Goal: Check status: Check status

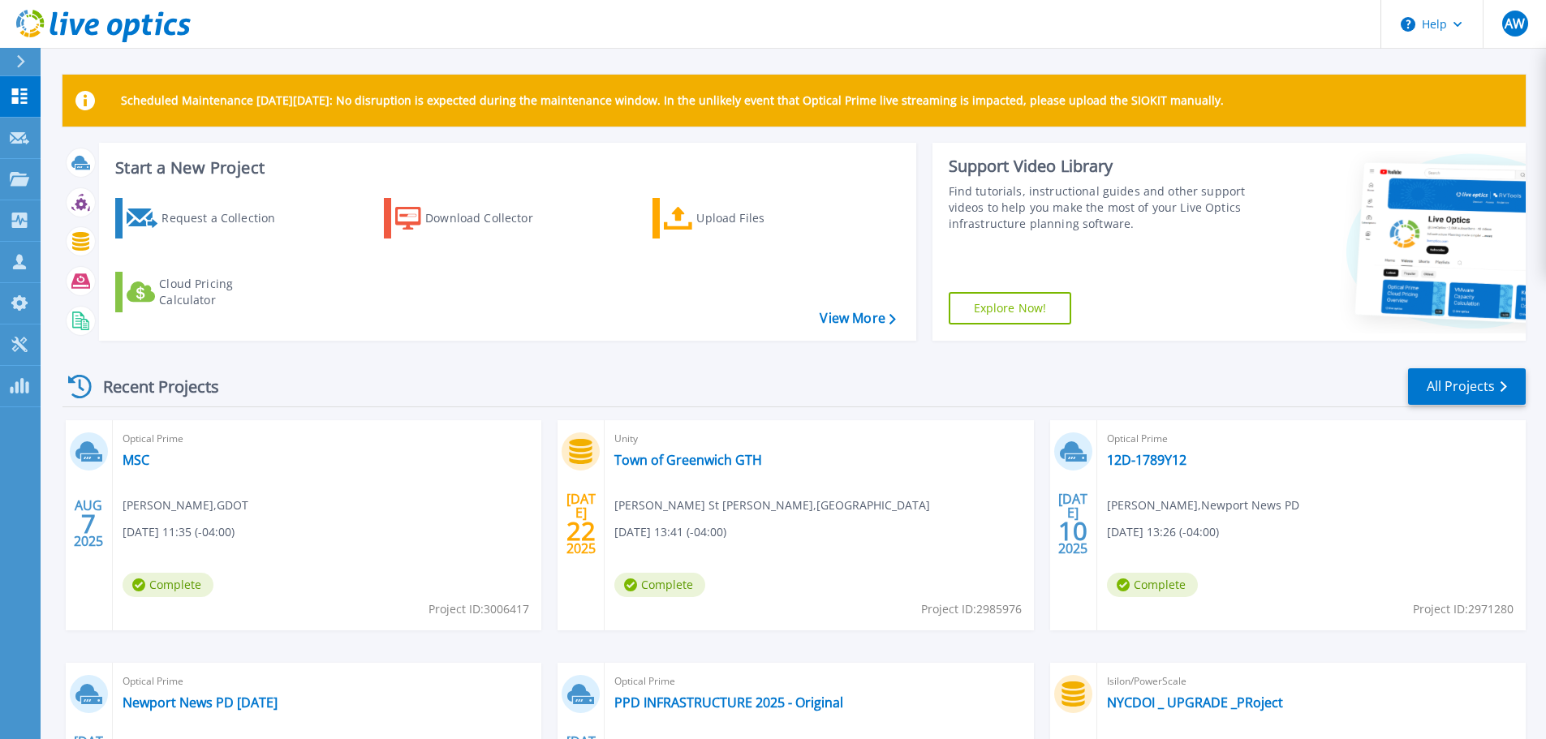
drag, startPoint x: 384, startPoint y: 390, endPoint x: 536, endPoint y: 412, distance: 154.3
click at [386, 388] on div "Recent Projects All Projects" at bounding box center [793, 387] width 1463 height 41
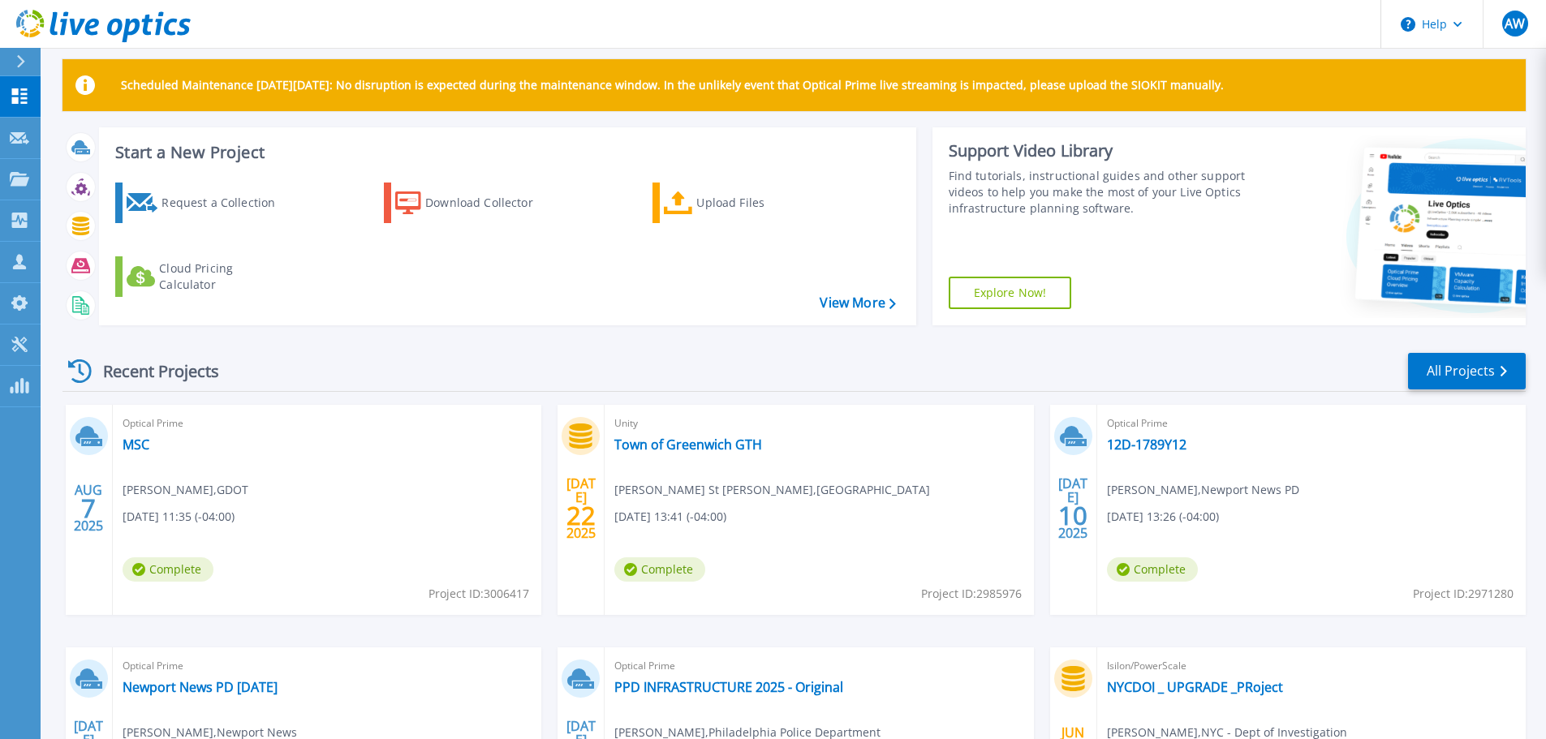
scroll to position [20, 0]
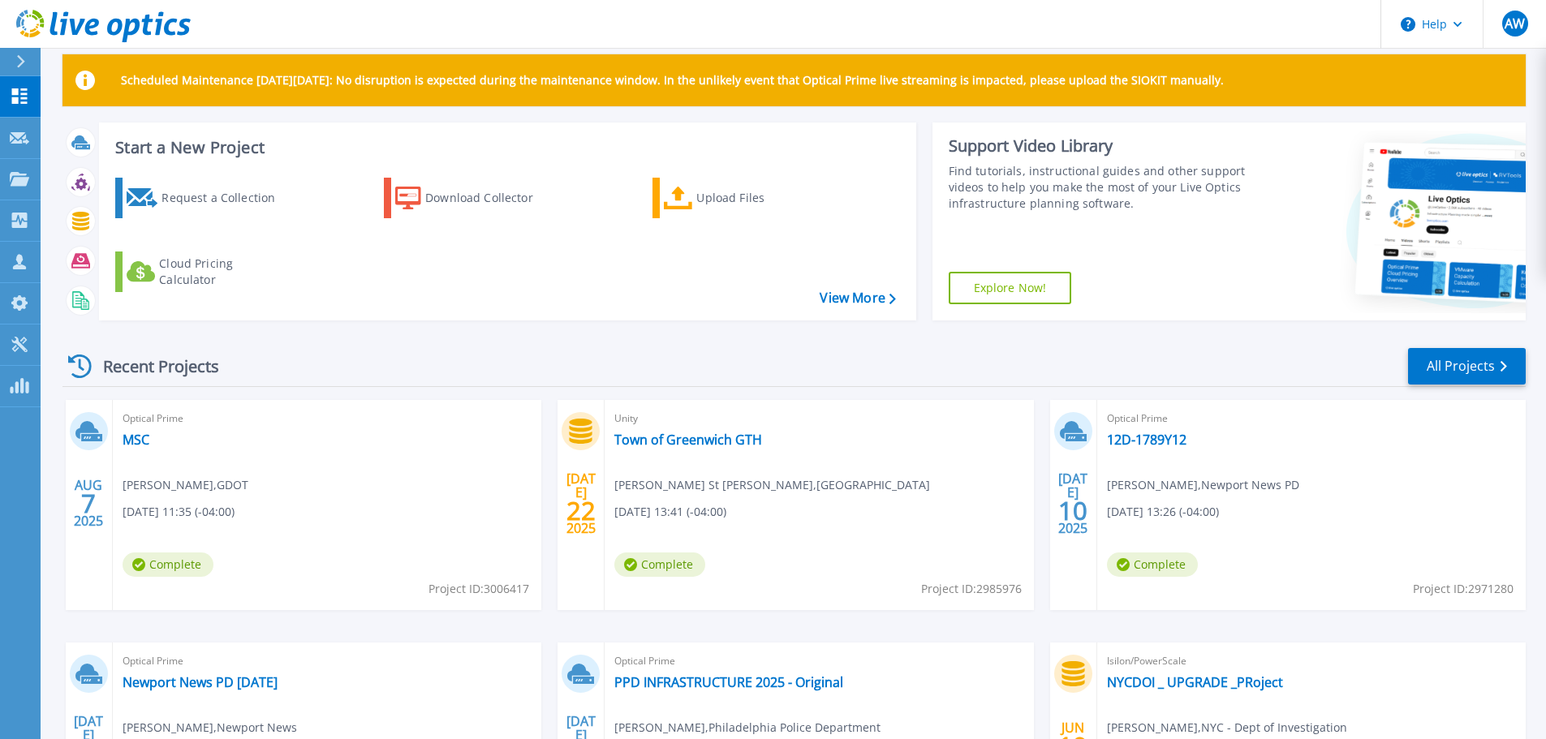
click at [939, 364] on div "Recent Projects All Projects" at bounding box center [793, 367] width 1463 height 41
click at [513, 365] on div "Recent Projects All Projects" at bounding box center [793, 367] width 1463 height 41
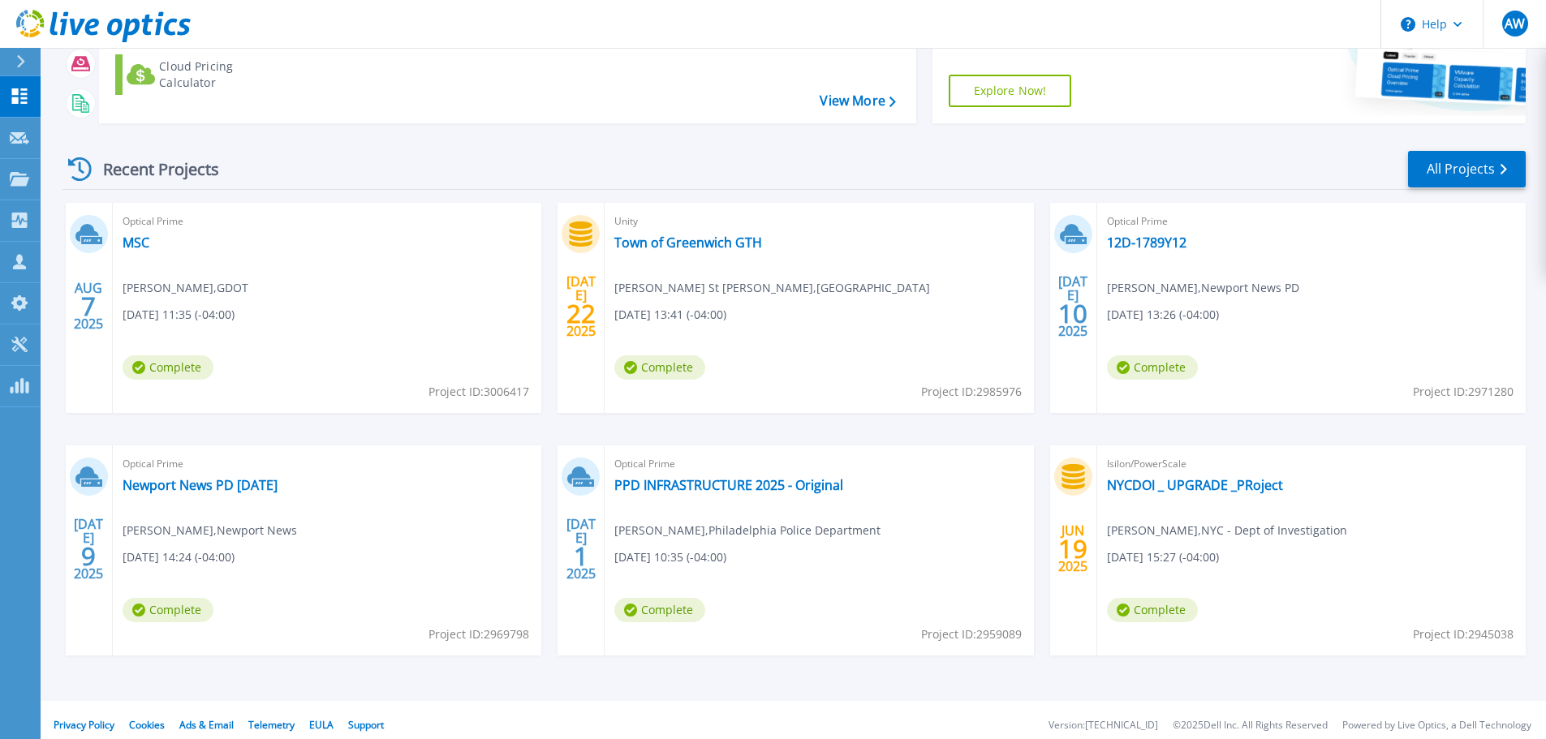
scroll to position [228, 0]
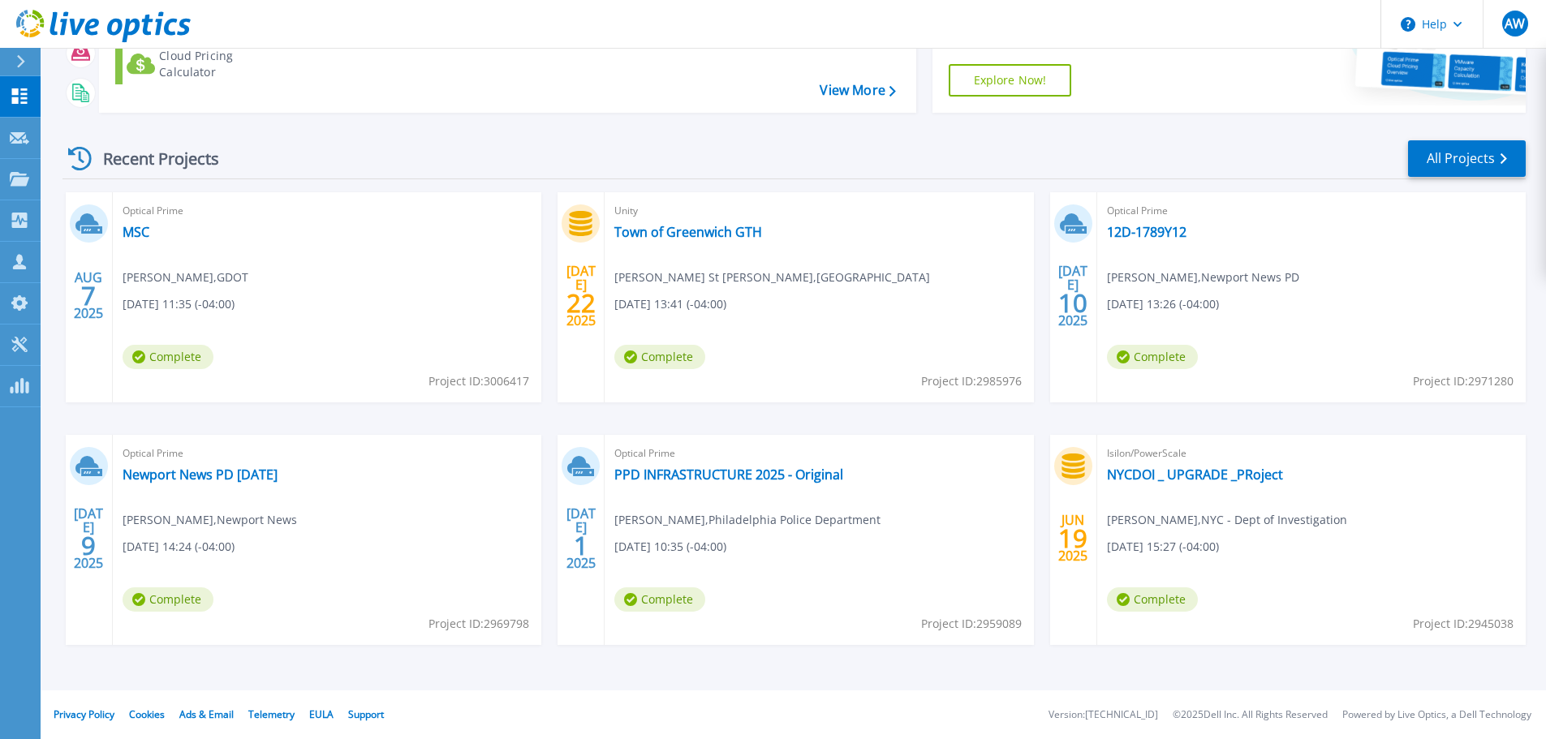
click at [781, 429] on div "AUG 7 2025 Optical Prime MSC Brian Taylor , GDOT 08/07/2025, 11:35 (-04:00) Com…" at bounding box center [788, 434] width 1476 height 485
click at [946, 423] on div "AUG 7 2025 Optical Prime MSC Brian Taylor , GDOT 08/07/2025, 11:35 (-04:00) Com…" at bounding box center [788, 434] width 1476 height 485
click at [936, 156] on div "Recent Projects All Projects" at bounding box center [793, 159] width 1463 height 41
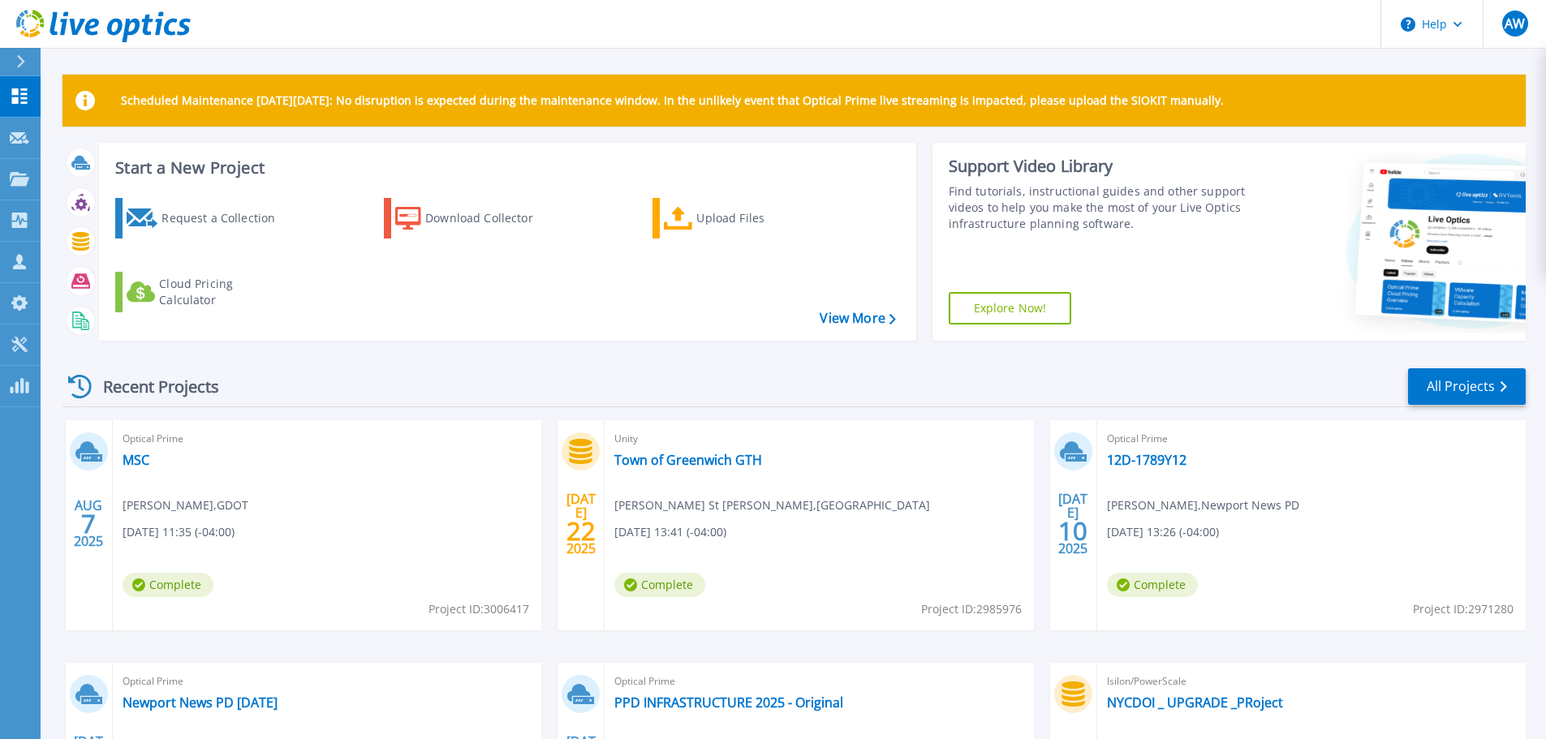
scroll to position [20, 0]
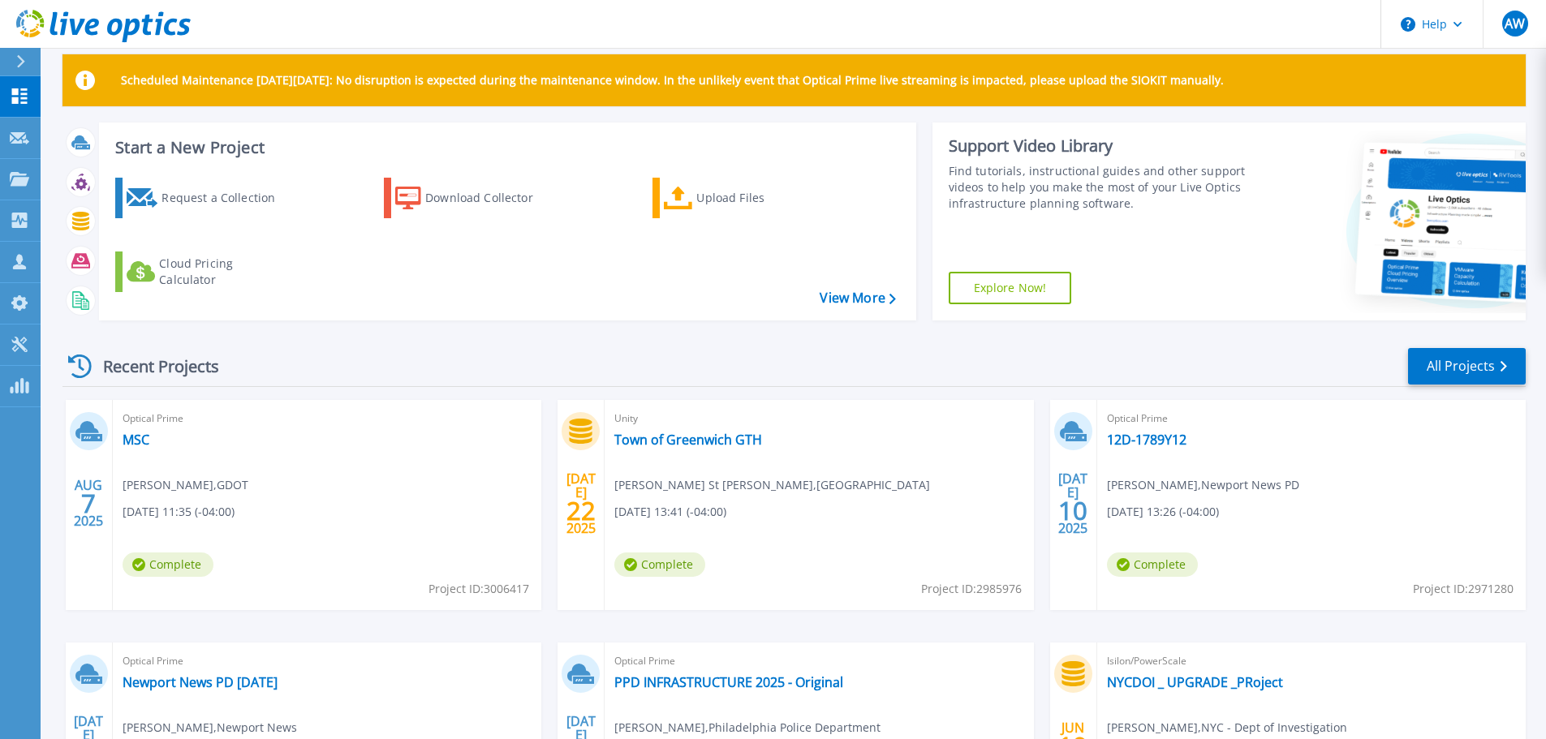
click at [498, 353] on div "Recent Projects All Projects" at bounding box center [793, 367] width 1463 height 41
click at [20, 93] on icon at bounding box center [19, 95] width 19 height 15
click at [700, 368] on div "Recent Projects All Projects" at bounding box center [793, 367] width 1463 height 41
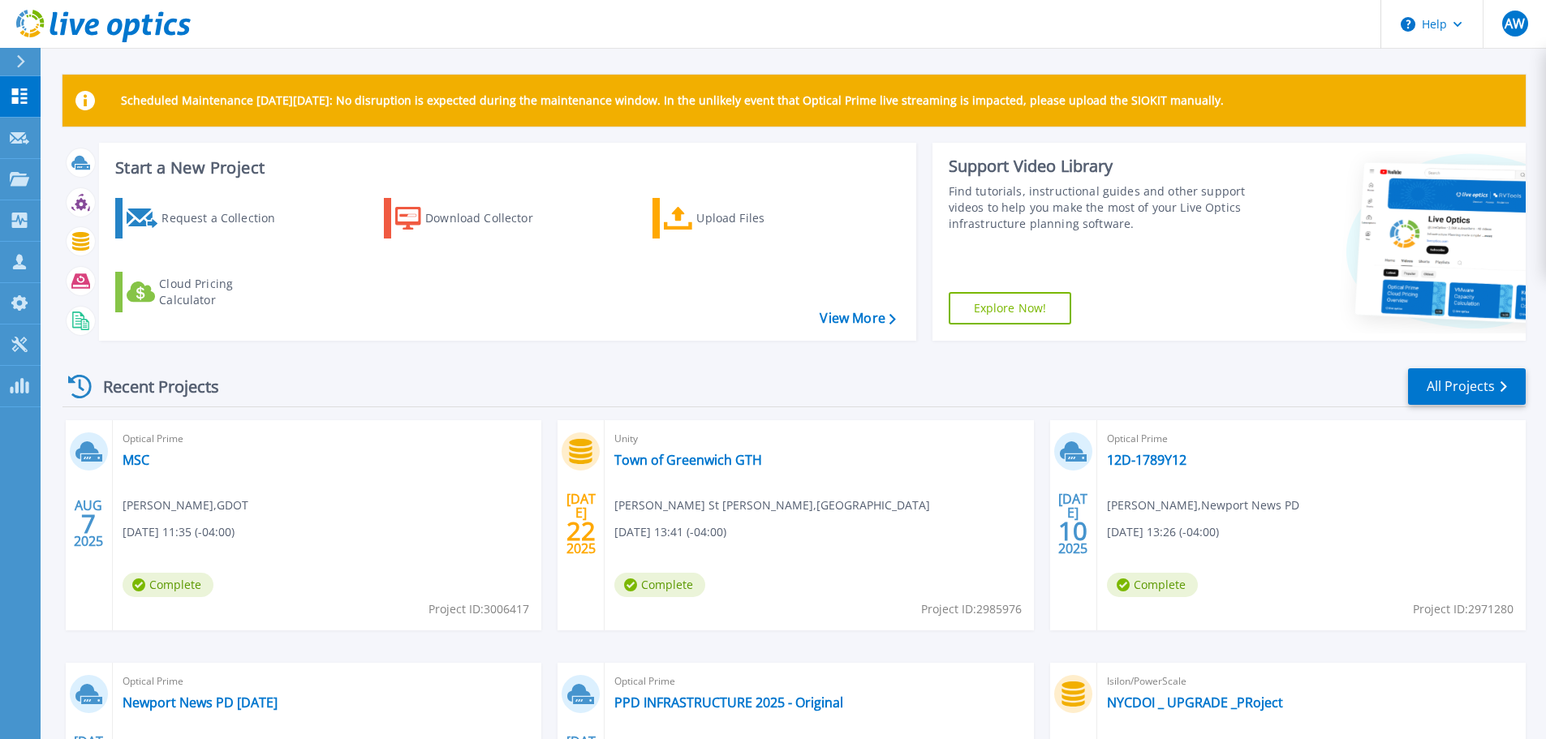
drag, startPoint x: 366, startPoint y: 512, endPoint x: 368, endPoint y: 491, distance: 21.2
click at [367, 506] on div "Optical Prime MSC [PERSON_NAME] , GDOT [DATE] 11:35 (-04:00) Complete Project I…" at bounding box center [327, 525] width 429 height 210
drag, startPoint x: 370, startPoint y: 388, endPoint x: 489, endPoint y: 390, distance: 119.3
click at [390, 390] on div "Recent Projects All Projects" at bounding box center [793, 387] width 1463 height 41
drag, startPoint x: 702, startPoint y: 385, endPoint x: 711, endPoint y: 404, distance: 21.4
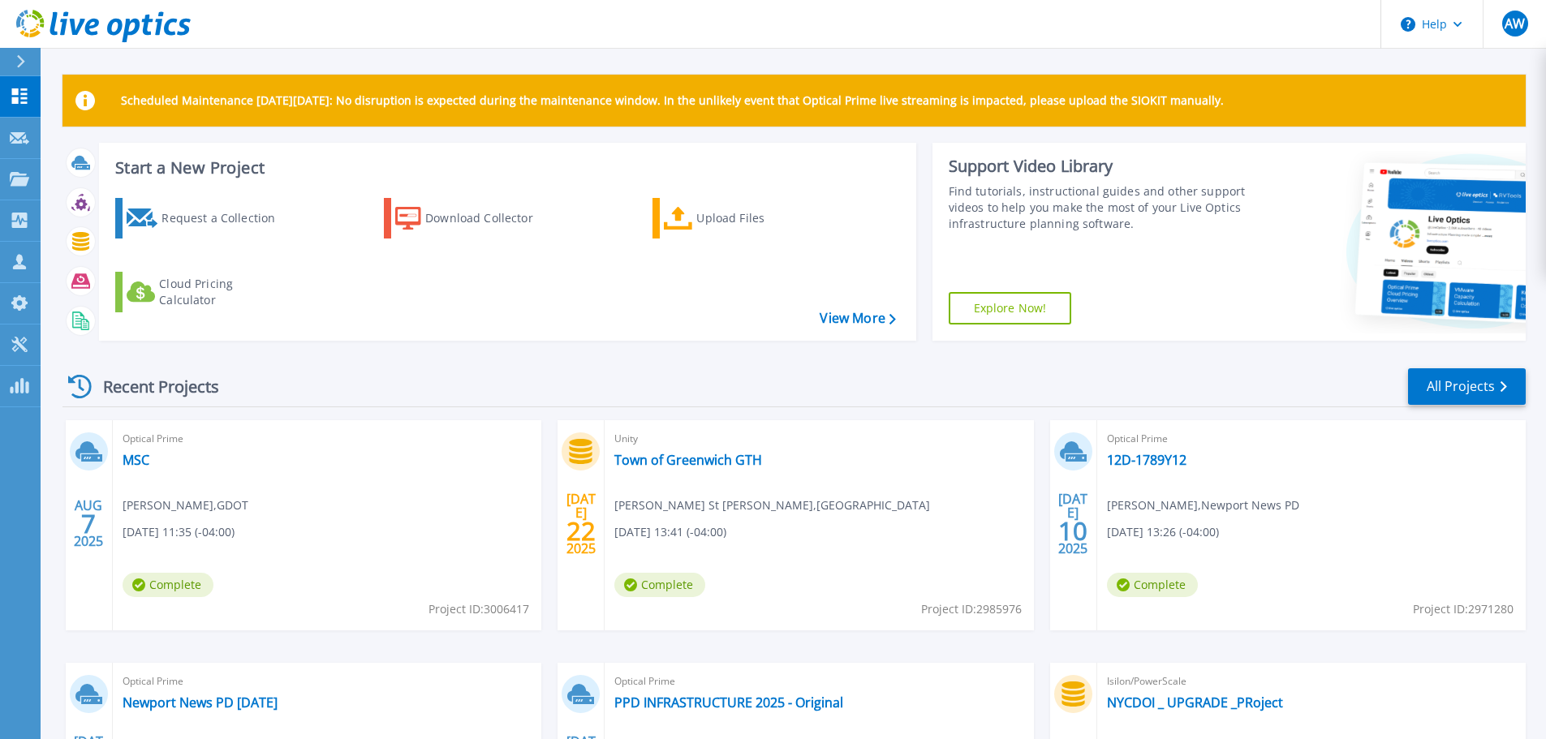
click at [703, 385] on div "Recent Projects All Projects" at bounding box center [793, 387] width 1463 height 41
click at [459, 401] on div "Recent Projects All Projects" at bounding box center [793, 387] width 1463 height 41
click at [326, 367] on div "Recent Projects All Projects" at bounding box center [793, 387] width 1463 height 41
click at [468, 421] on div "Optical Prime MSC [PERSON_NAME] , GDOT [DATE] 11:35 (-04:00) Complete Project I…" at bounding box center [327, 525] width 429 height 210
